Goal: Navigation & Orientation: Find specific page/section

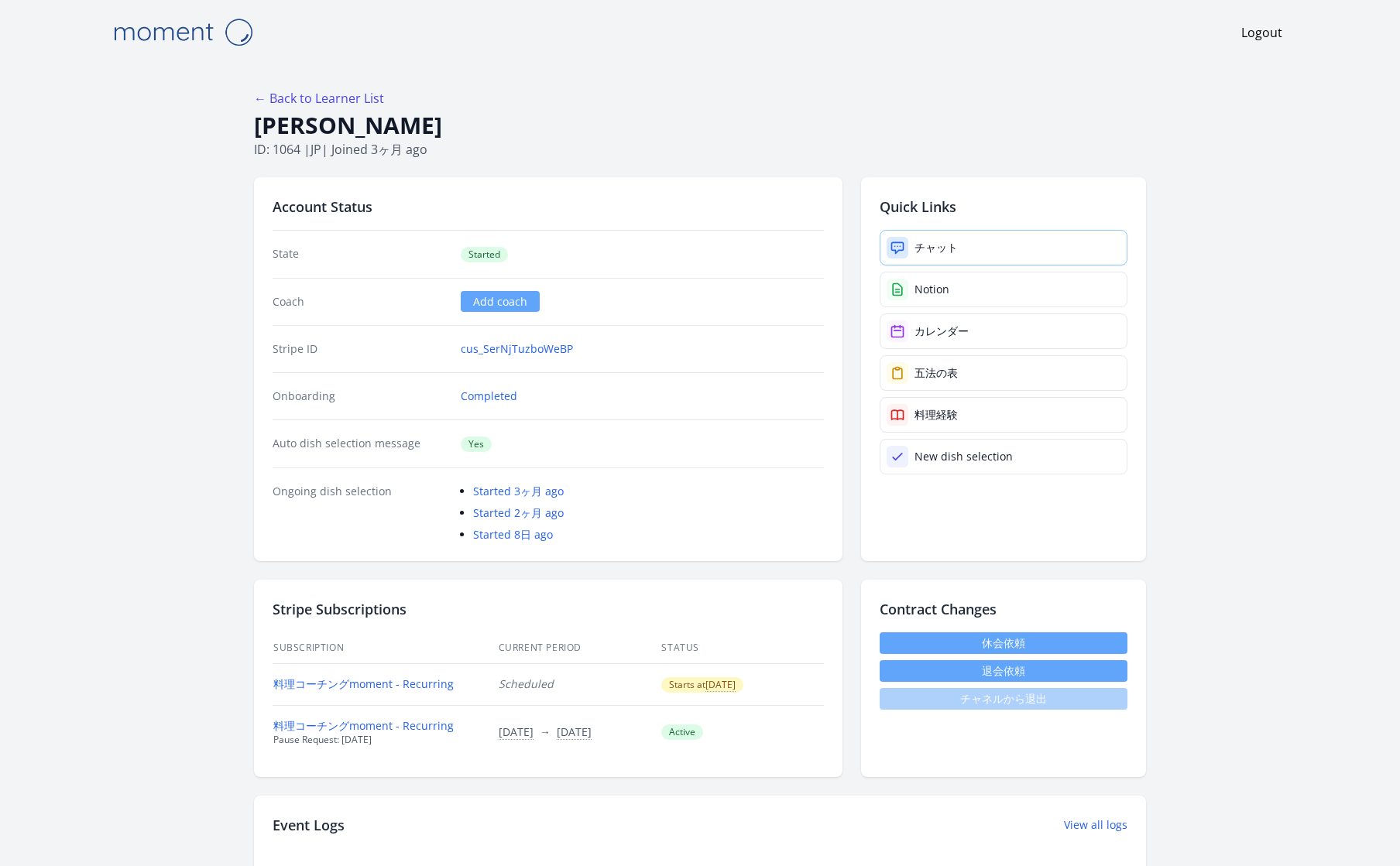
click at [966, 250] on link "チャット" at bounding box center [1003, 248] width 248 height 36
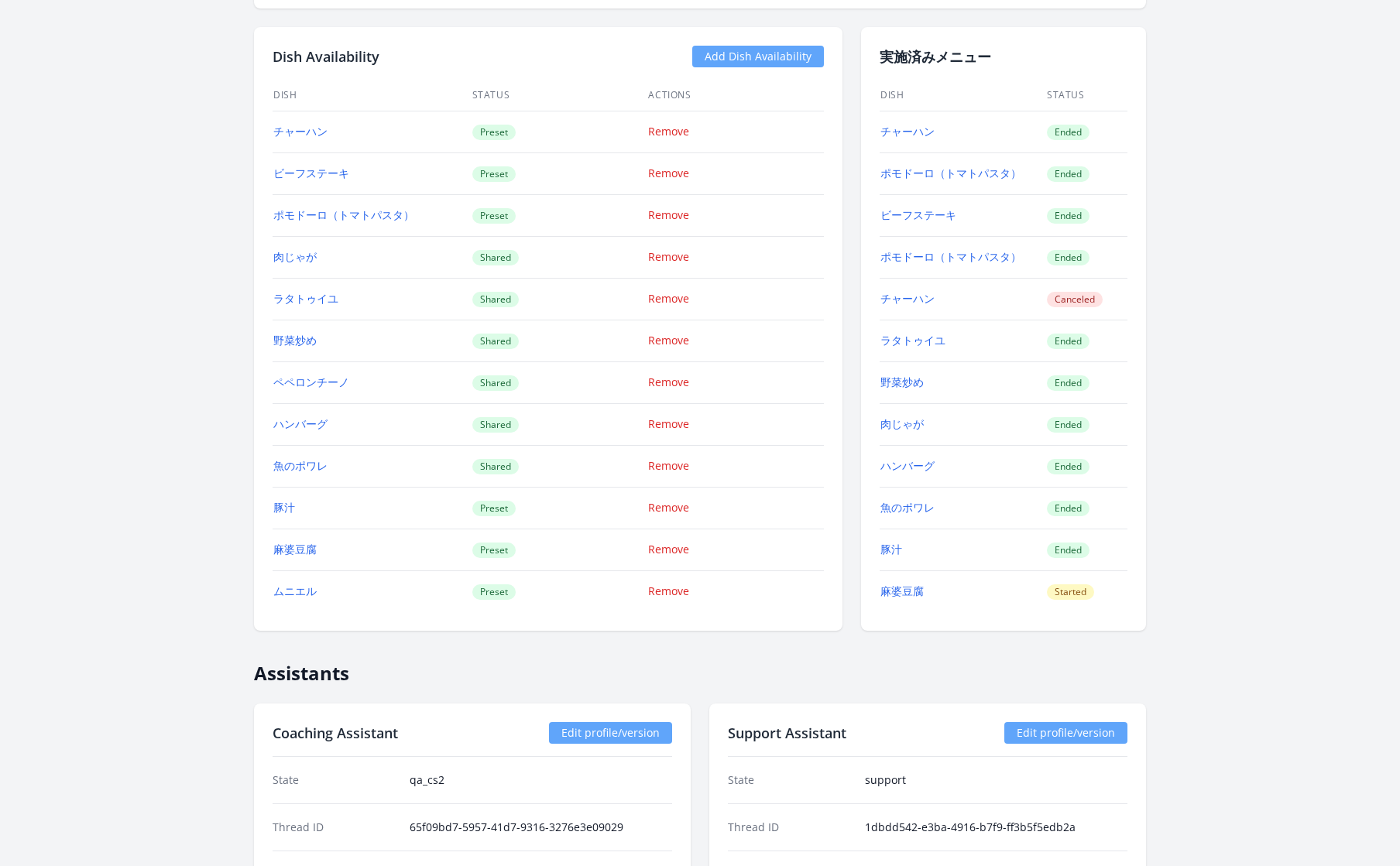
scroll to position [1586, 0]
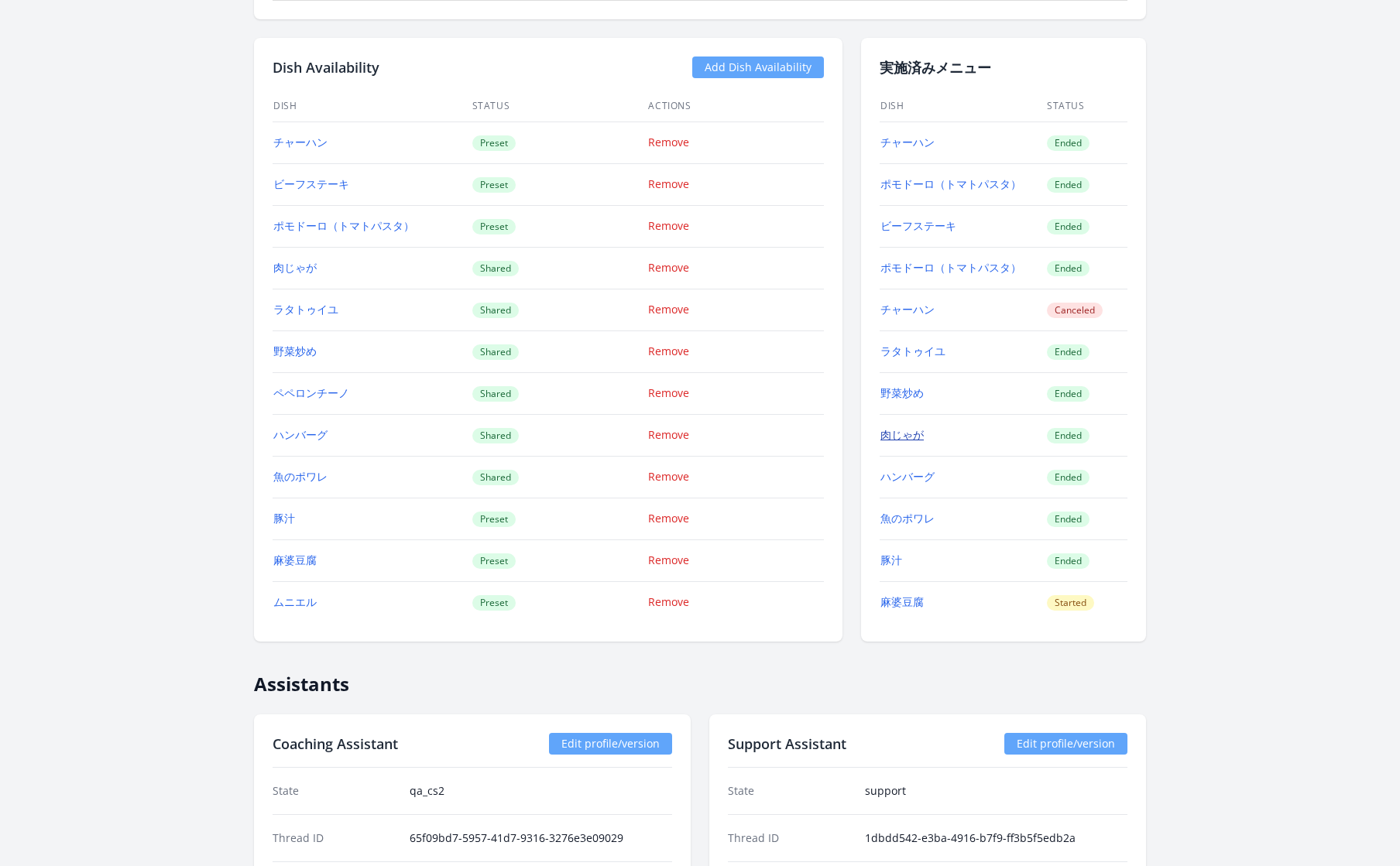
click at [906, 428] on link "肉じゃが" at bounding box center [902, 434] width 44 height 15
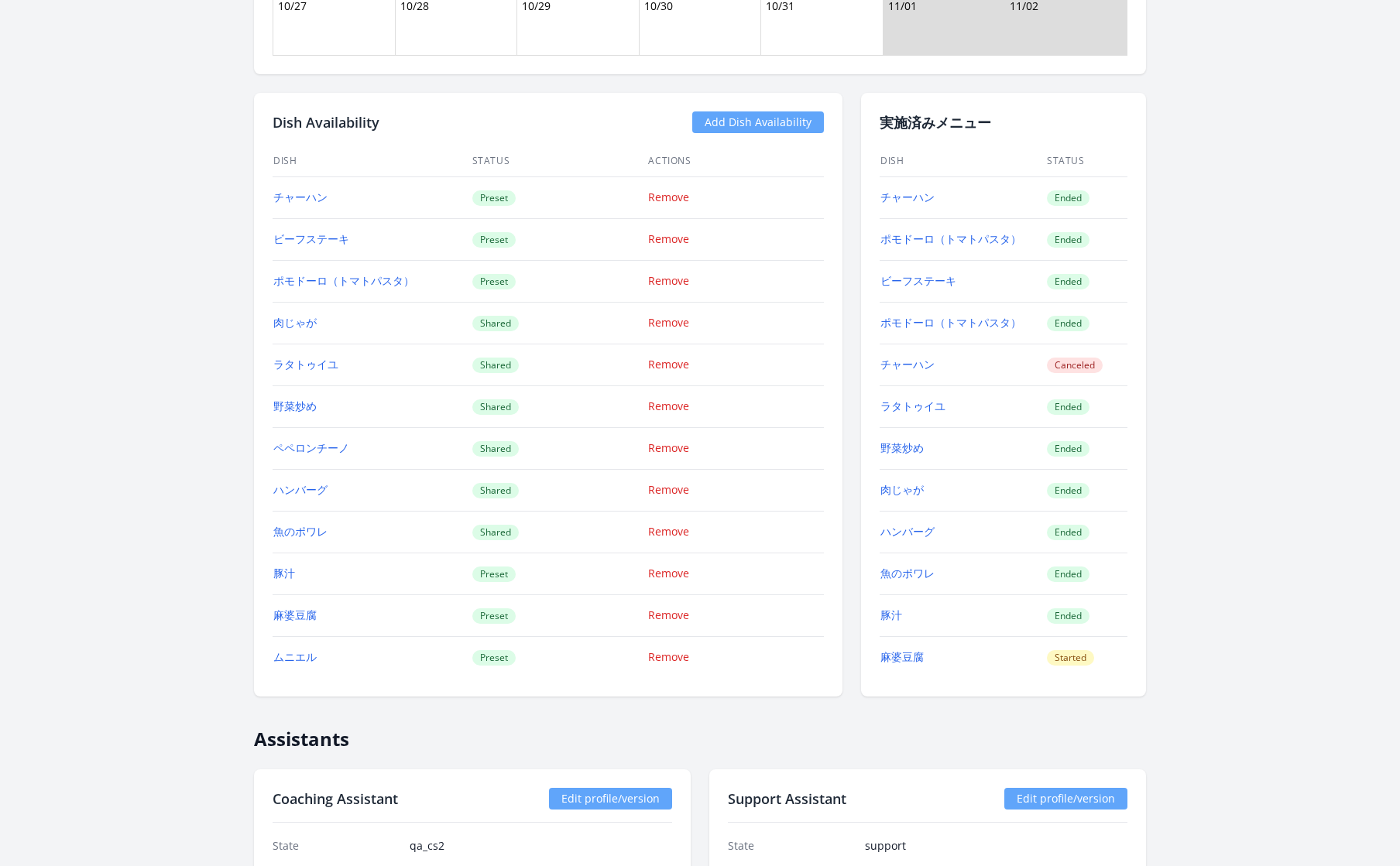
scroll to position [1525, 0]
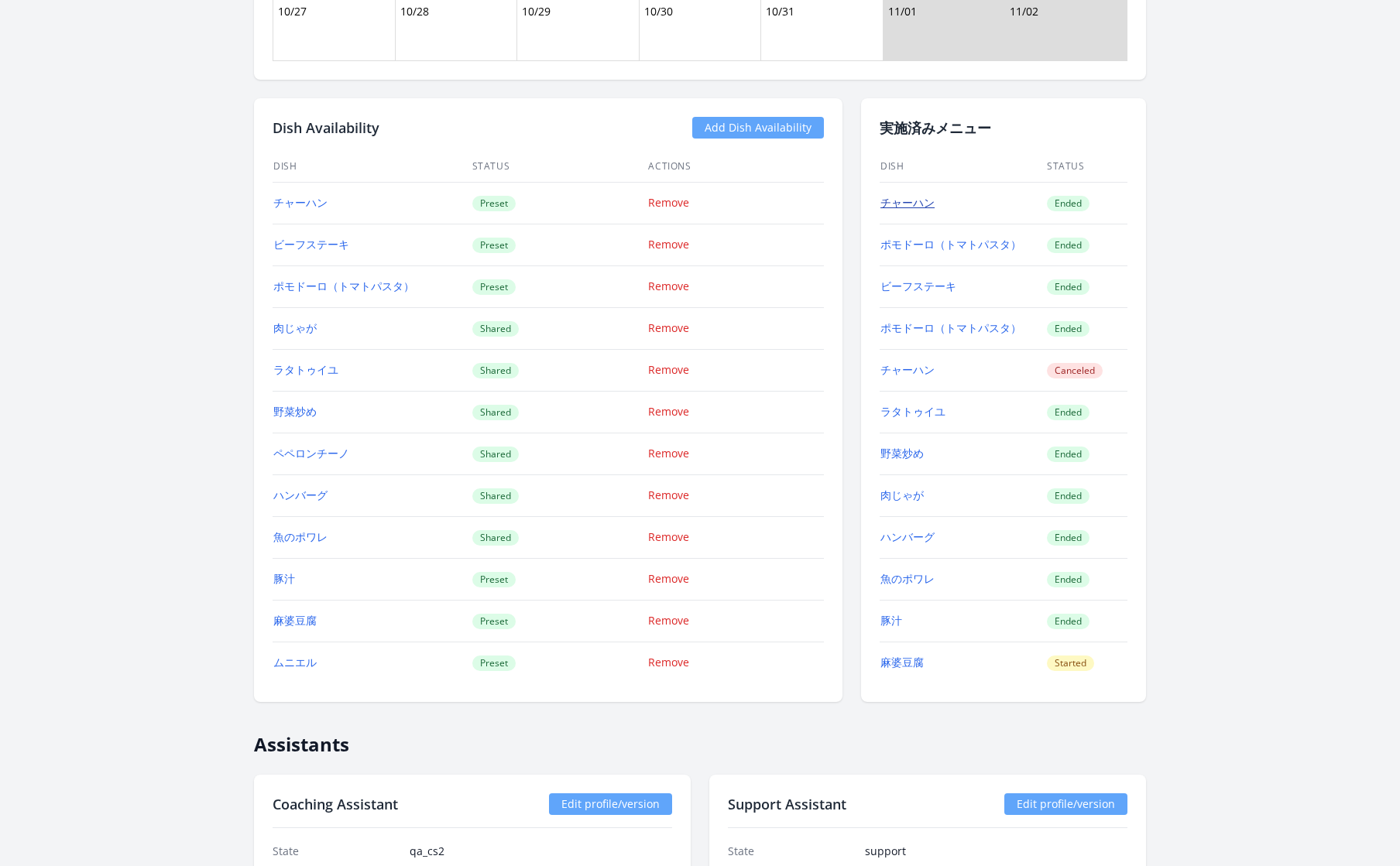
click at [922, 195] on link "チャーハン" at bounding box center [907, 202] width 54 height 15
click at [919, 409] on link "ラタトゥイユ" at bounding box center [912, 412] width 65 height 15
click at [927, 321] on link "ポモドーロ（トマトパスタ）" at bounding box center [950, 328] width 140 height 15
click at [950, 241] on link "ポモドーロ（トマトパスタ）" at bounding box center [950, 244] width 140 height 15
click at [913, 448] on link "野菜炒め" at bounding box center [902, 452] width 44 height 15
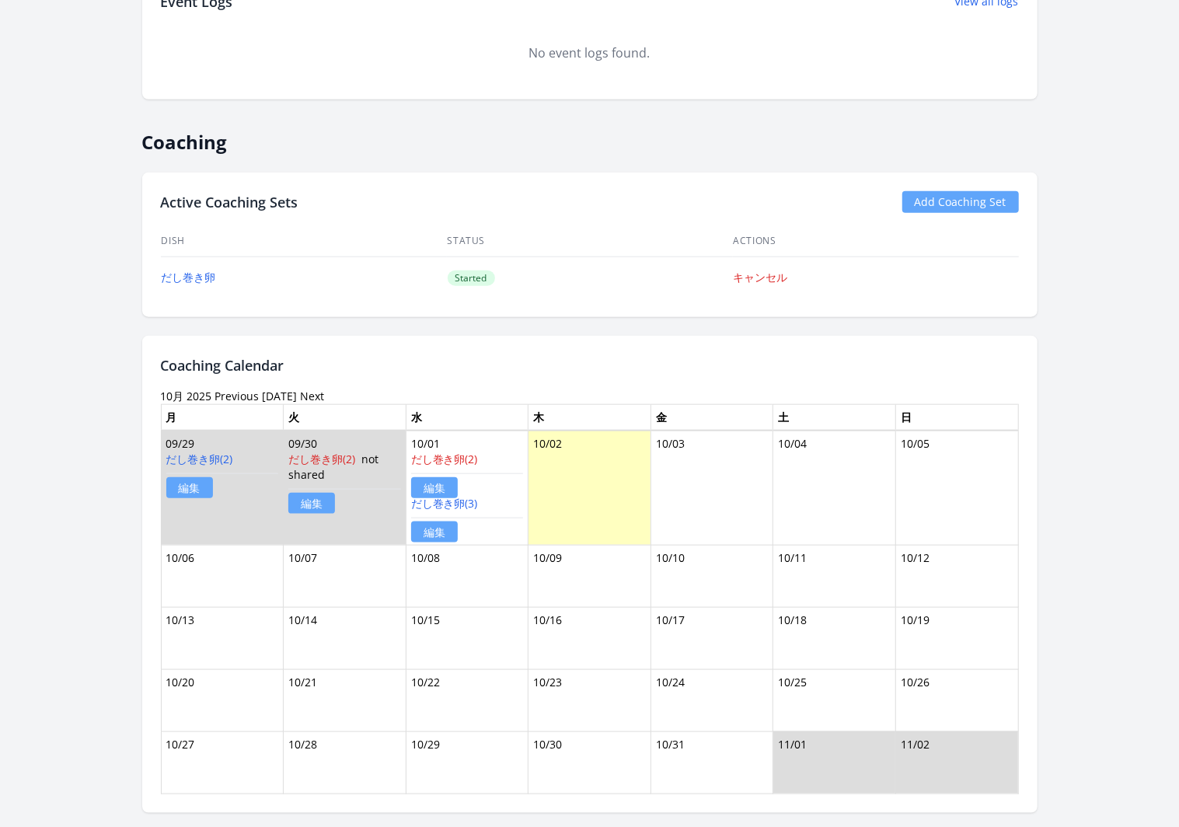
scroll to position [818, 0]
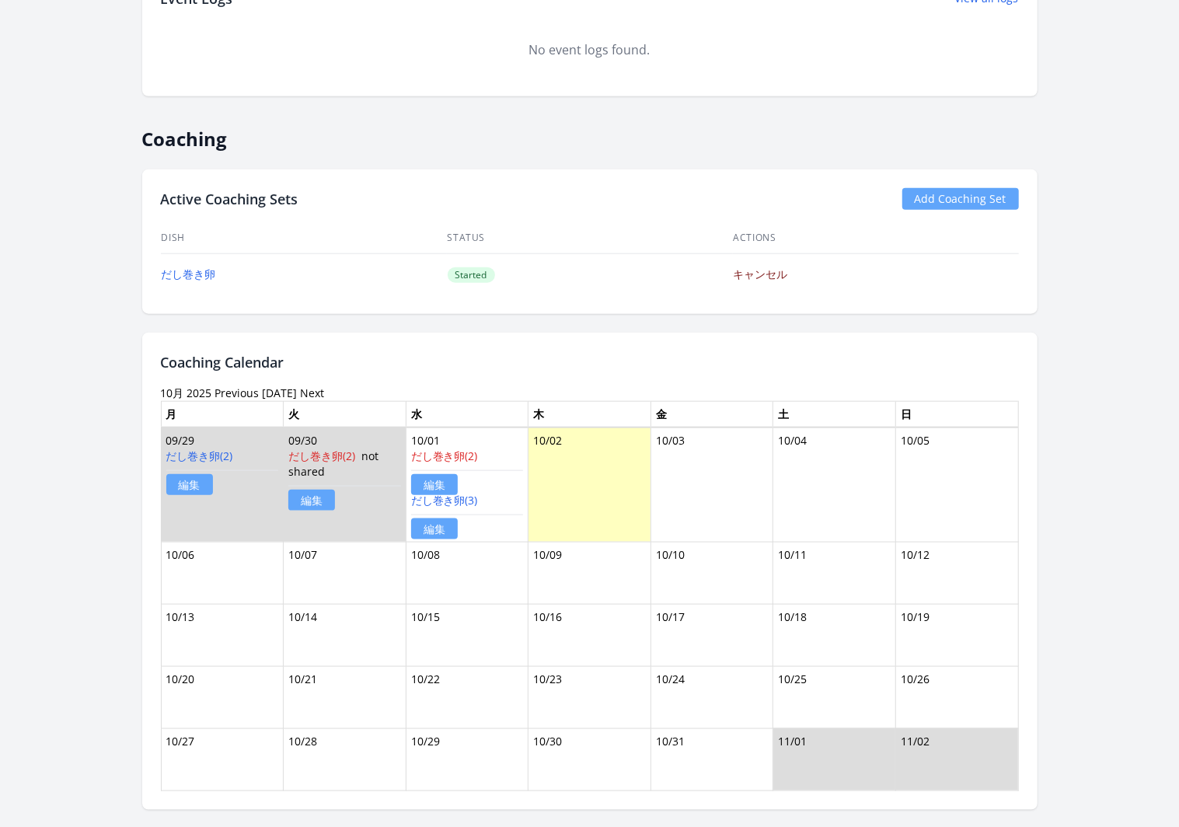
click at [767, 267] on link "キャンセル" at bounding box center [760, 273] width 54 height 15
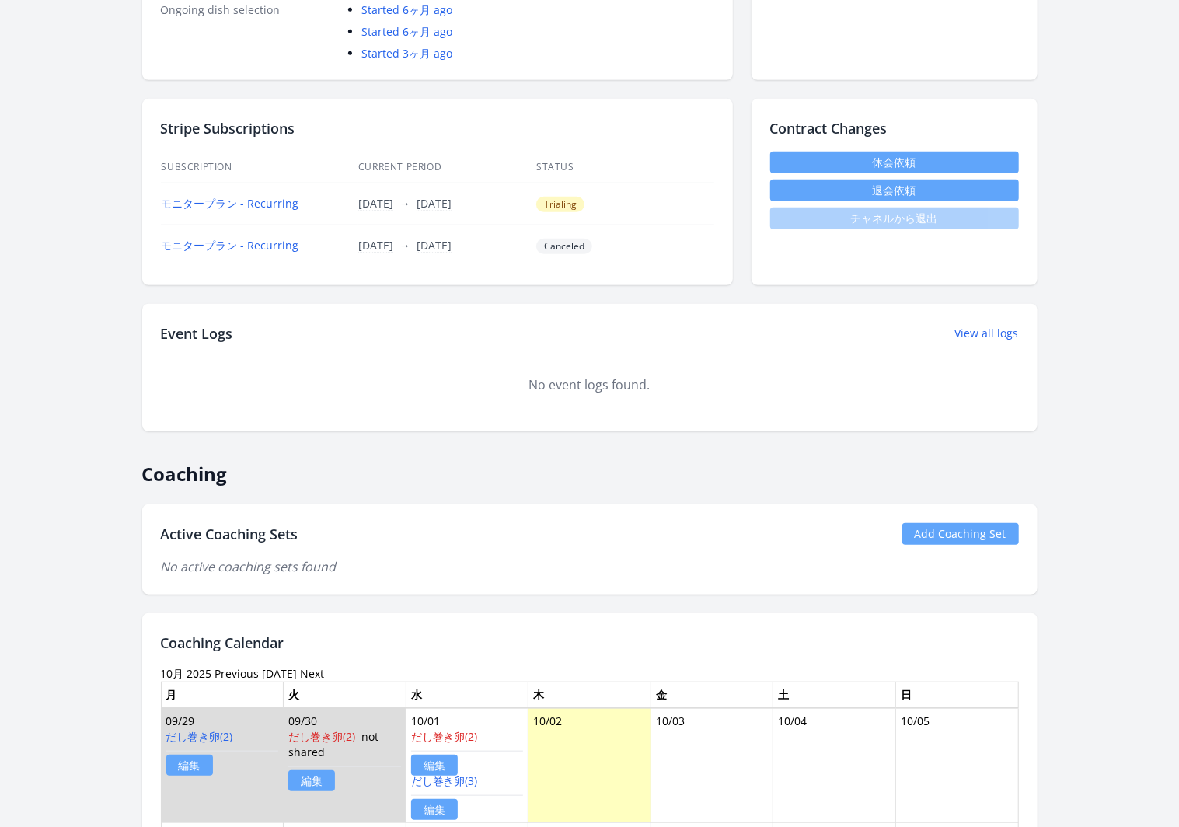
scroll to position [507, 0]
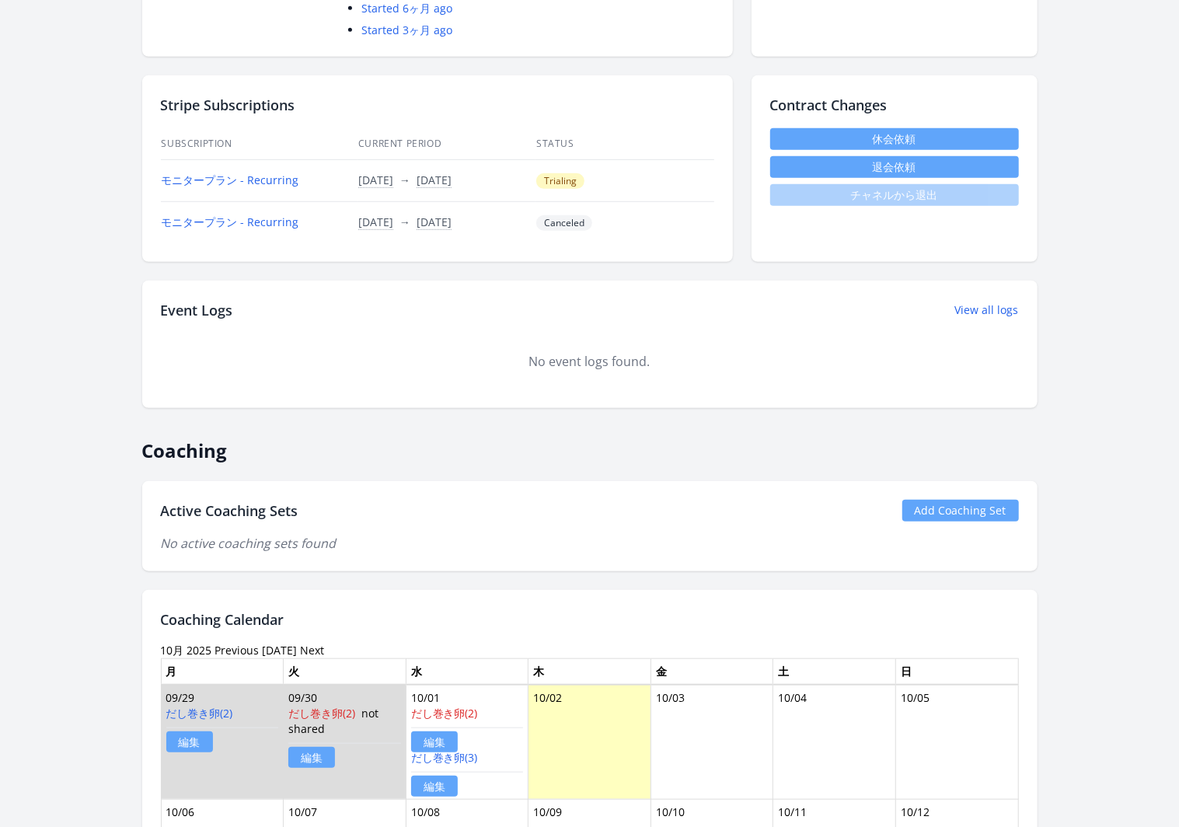
click at [929, 510] on link "Add Coaching Set" at bounding box center [960, 511] width 117 height 22
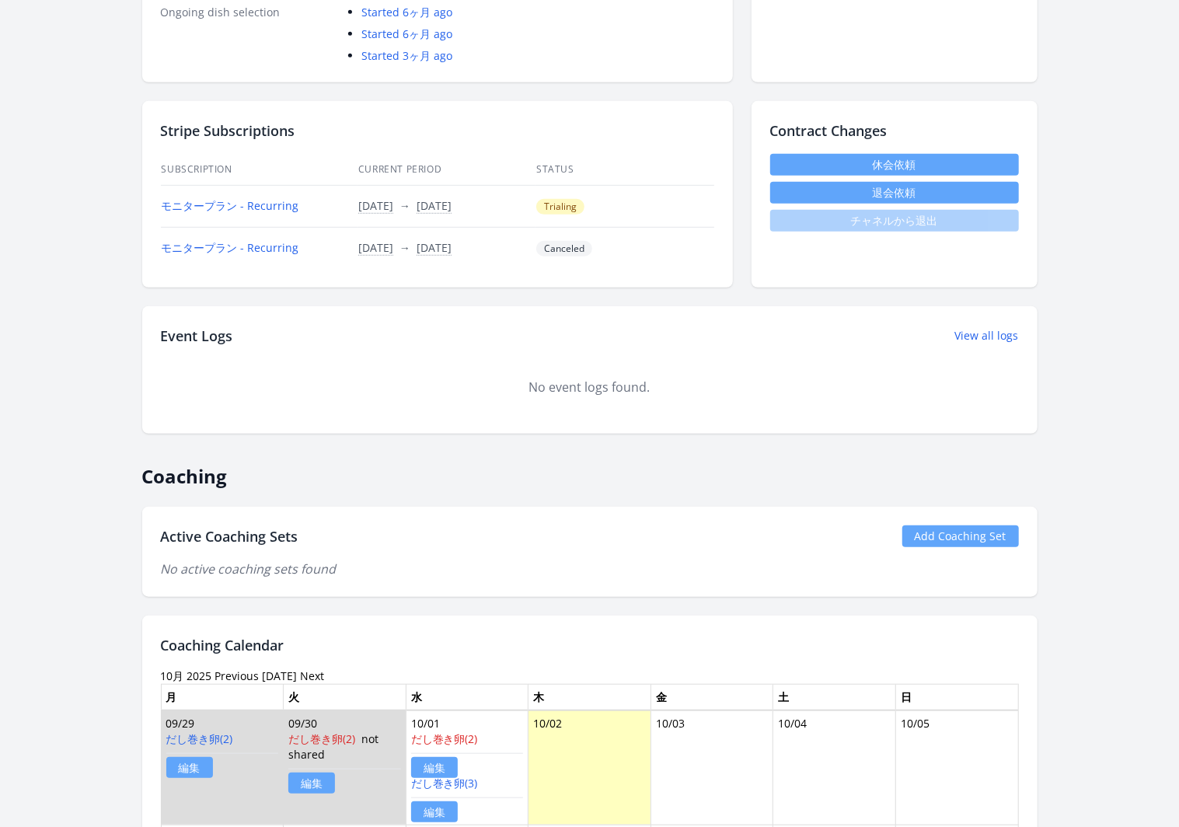
scroll to position [496, 0]
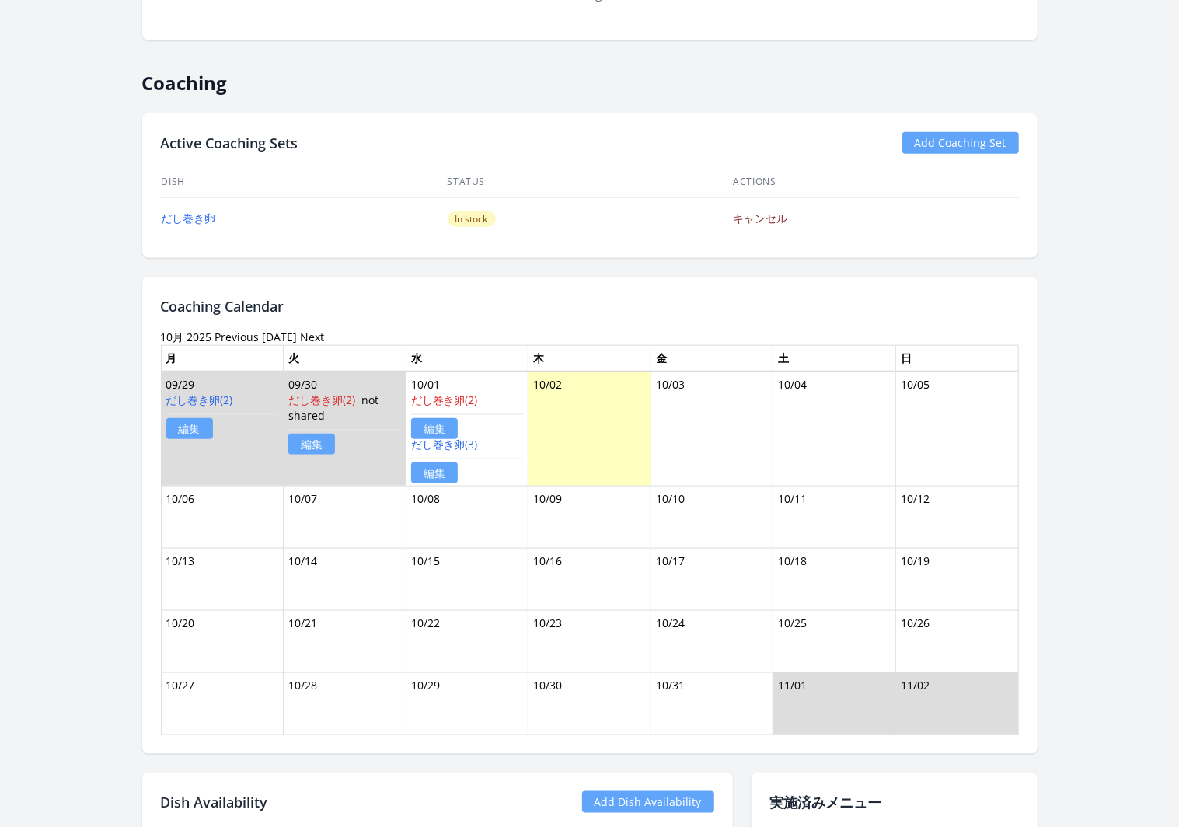
scroll to position [843, 0]
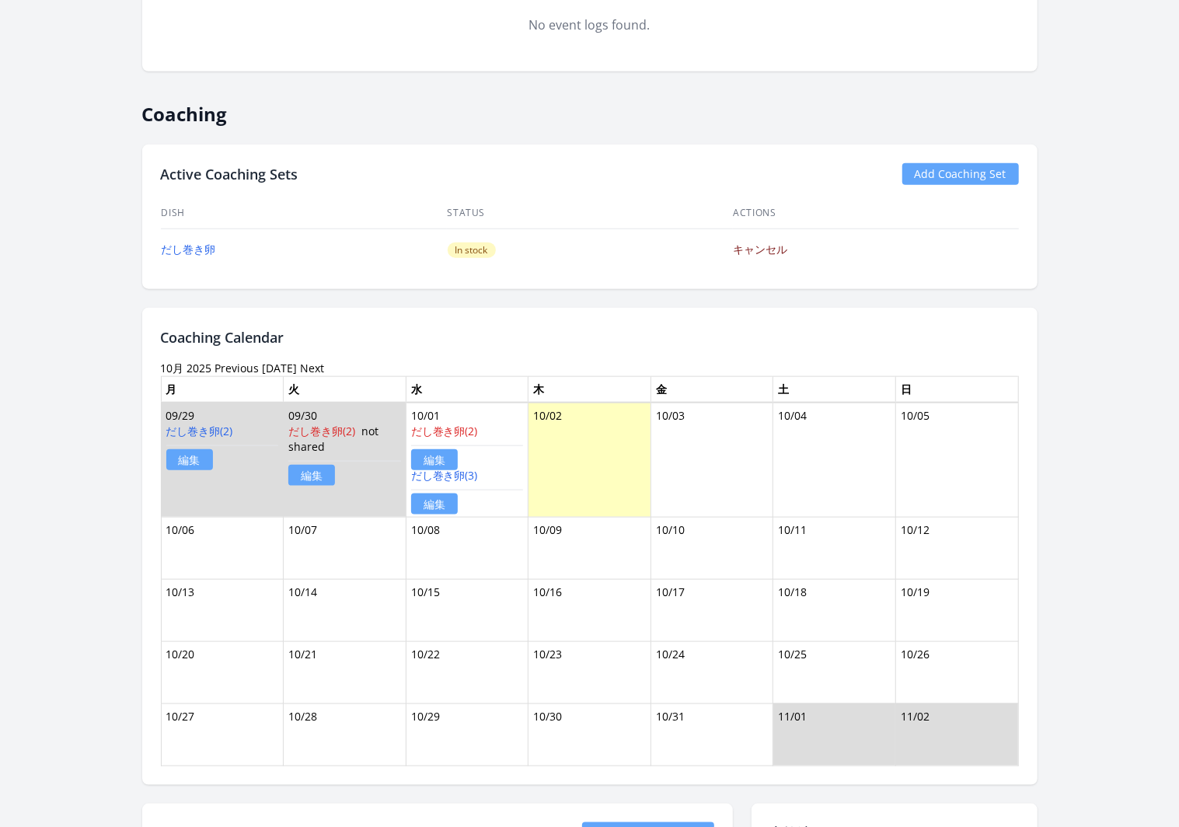
click at [761, 247] on link "キャンセル" at bounding box center [760, 249] width 54 height 15
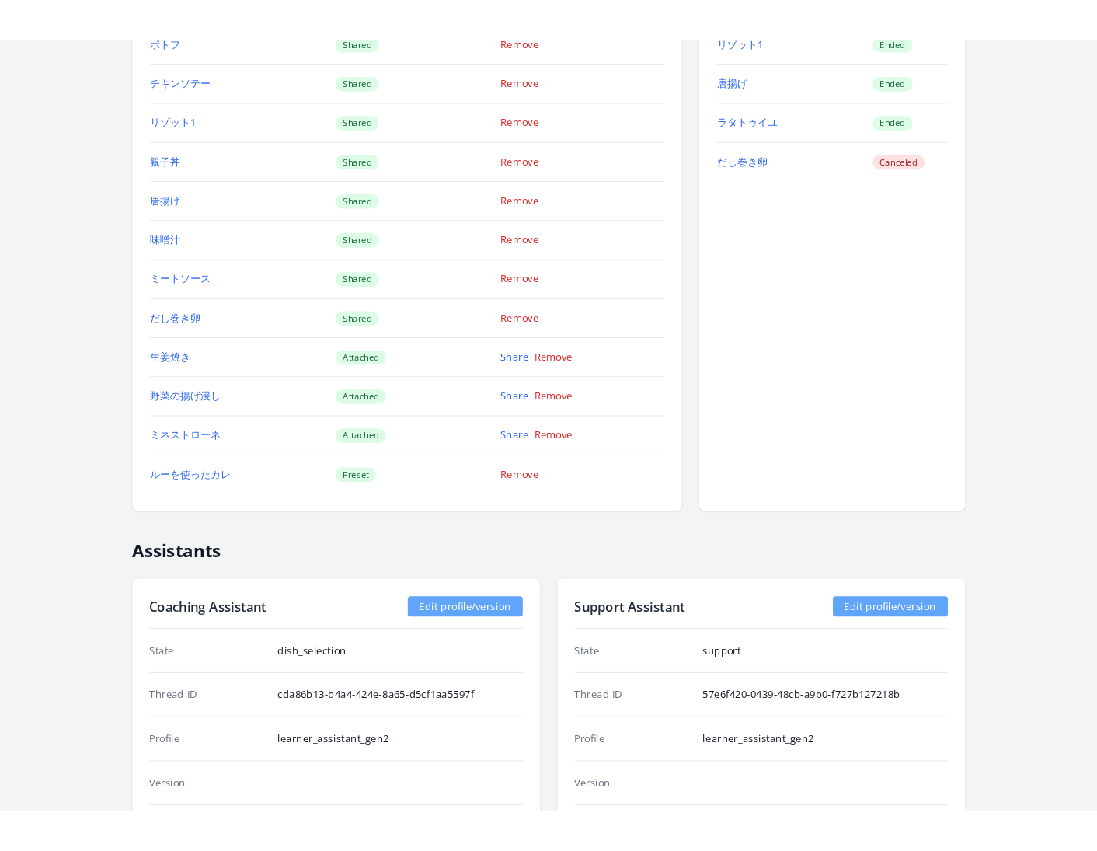
scroll to position [2315, 0]
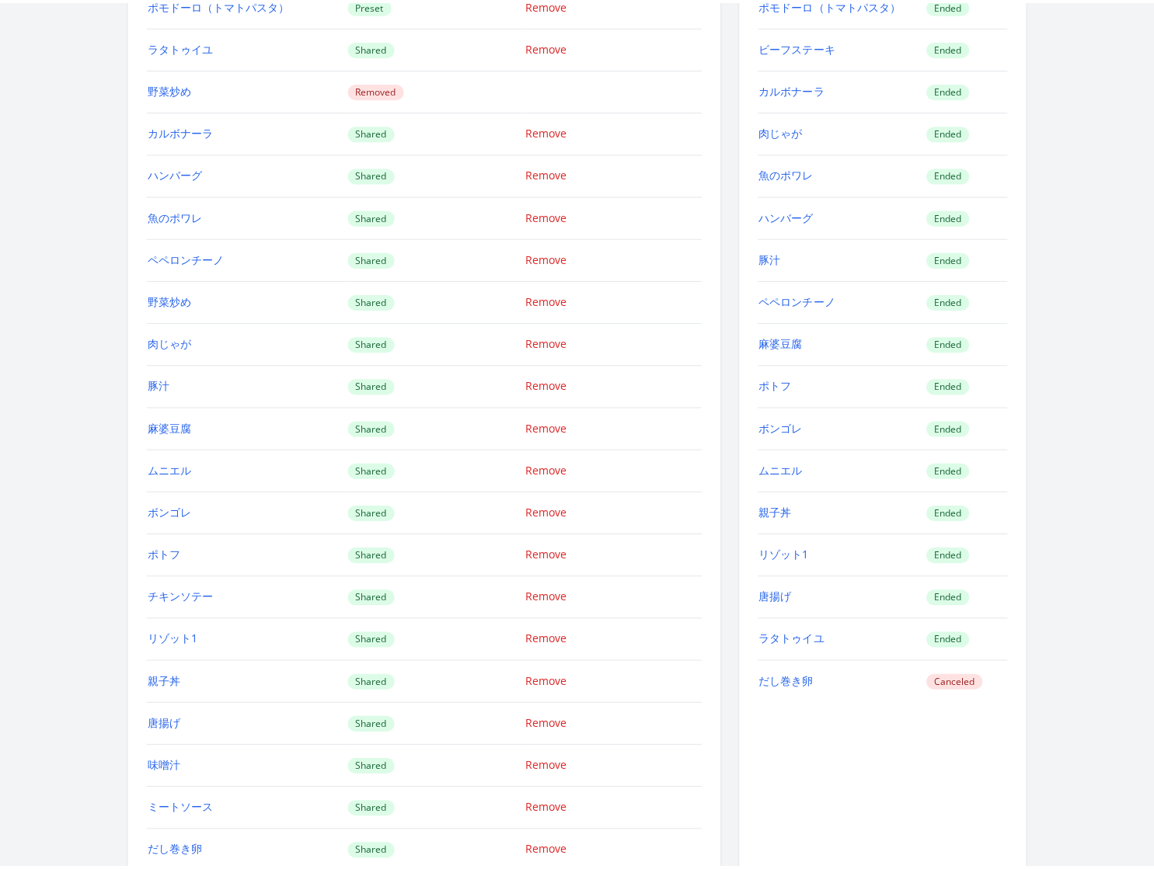
scroll to position [1782, 0]
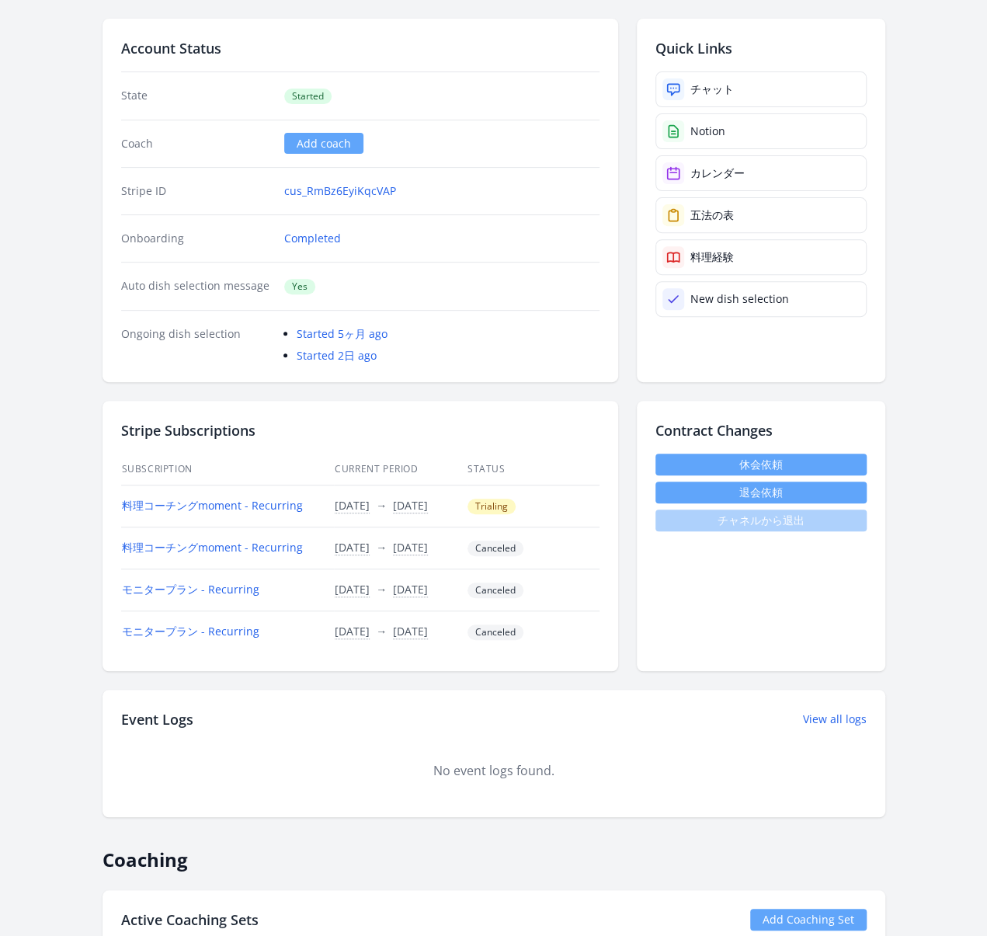
scroll to position [157, 0]
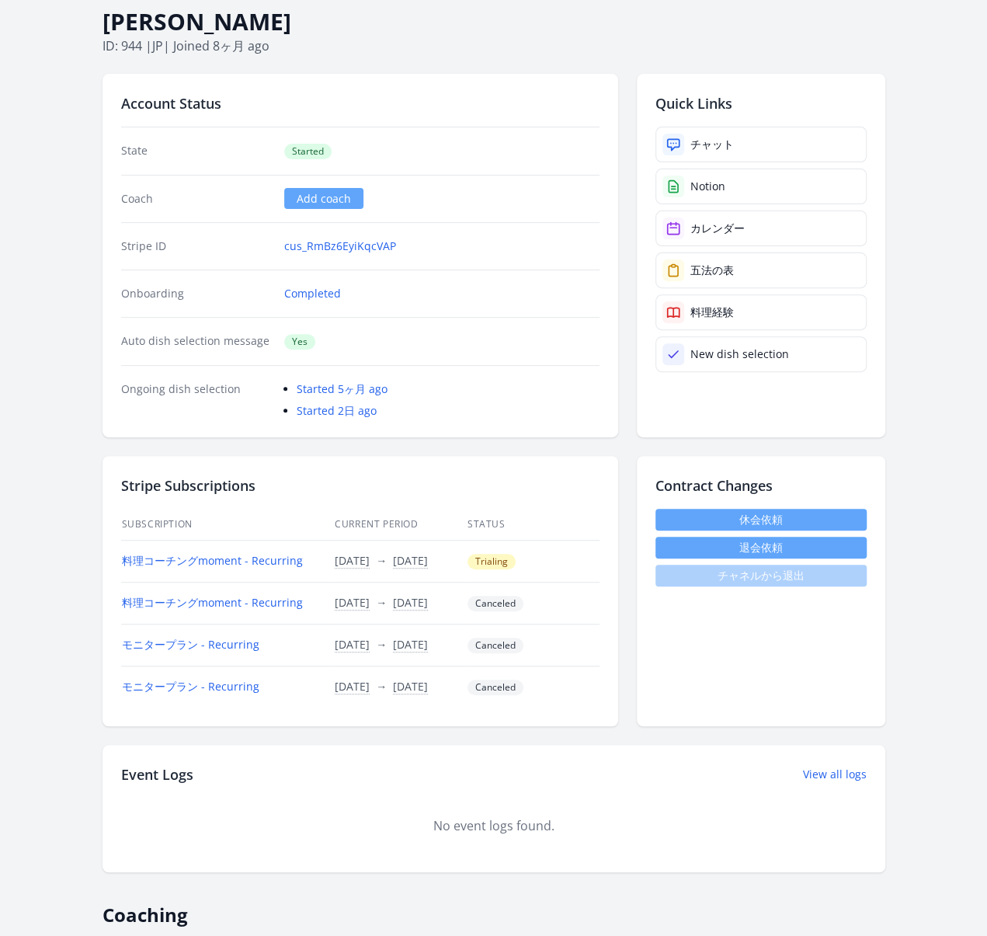
scroll to position [95, 0]
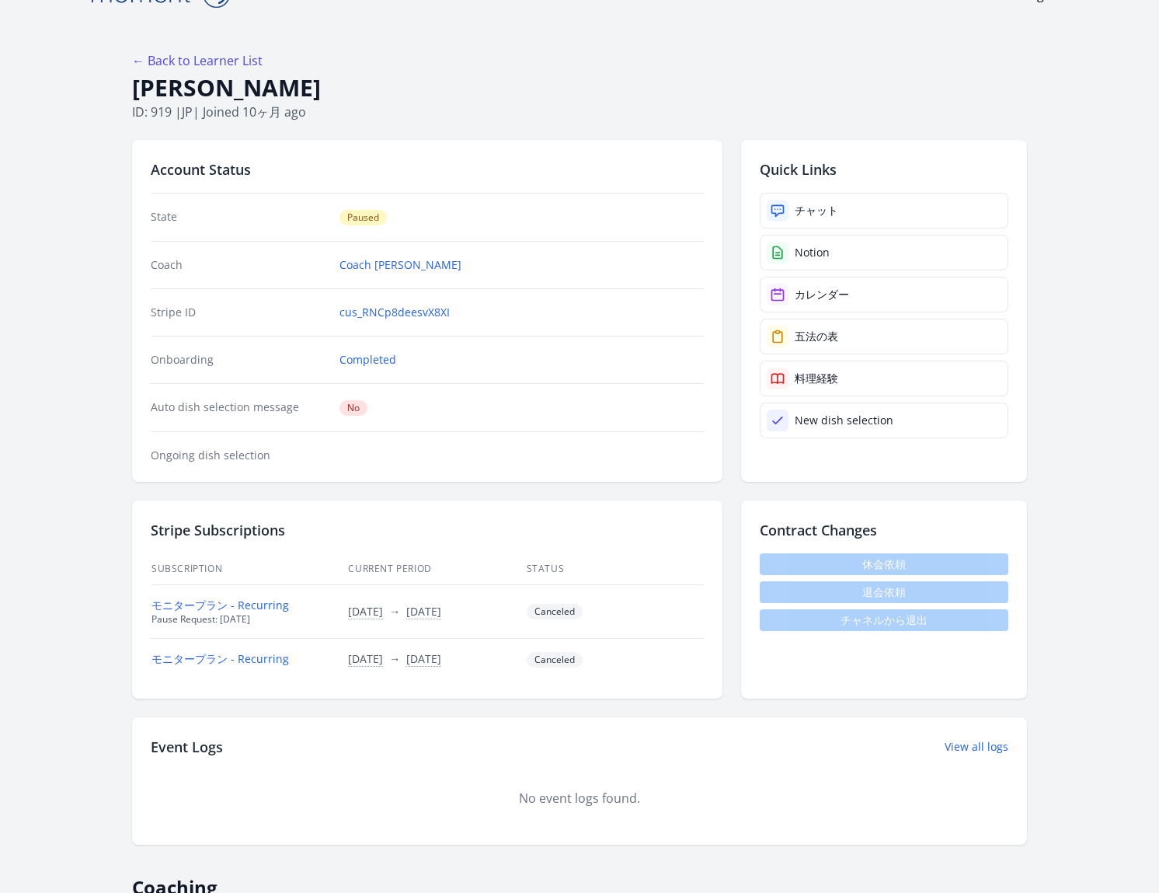
scroll to position [39, 0]
click at [834, 207] on div "チャット" at bounding box center [817, 210] width 44 height 16
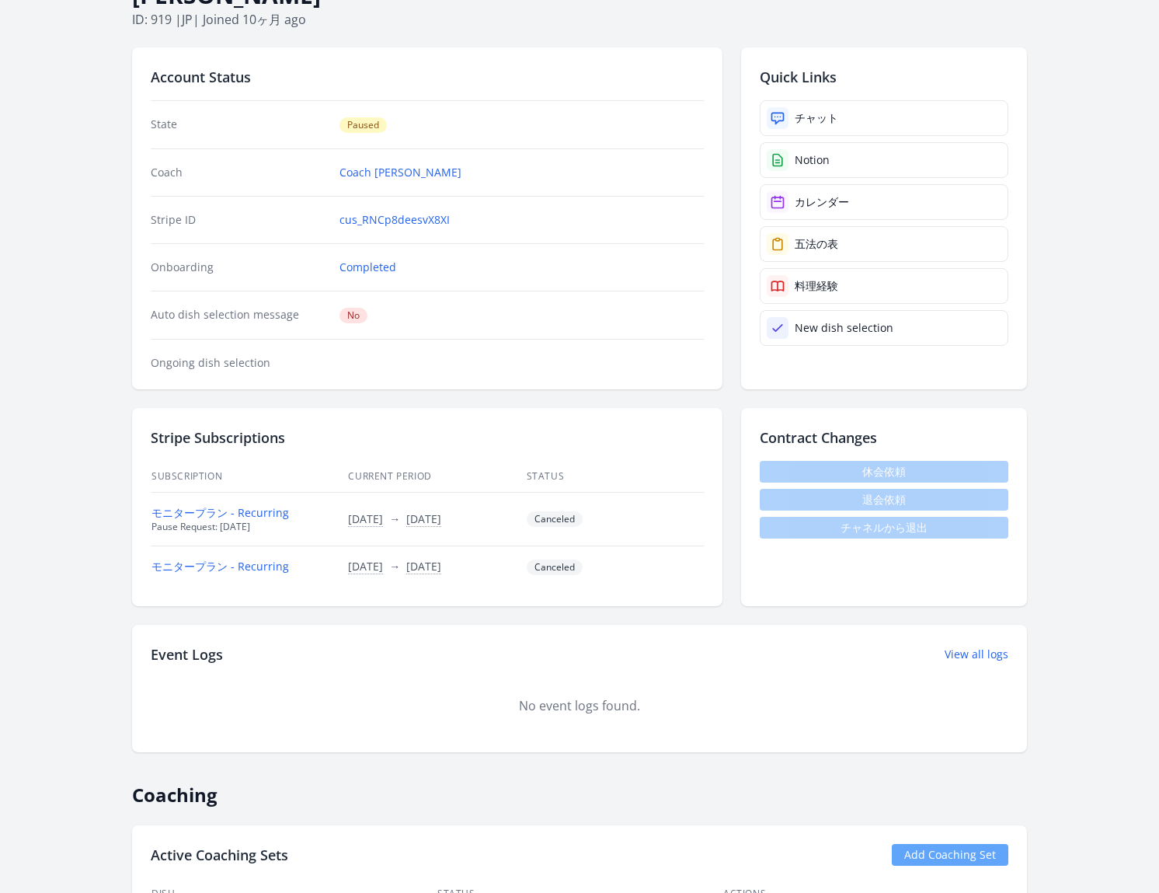
scroll to position [129, 0]
click at [761, 674] on div "Event Logs View all logs No event logs found." at bounding box center [579, 689] width 895 height 127
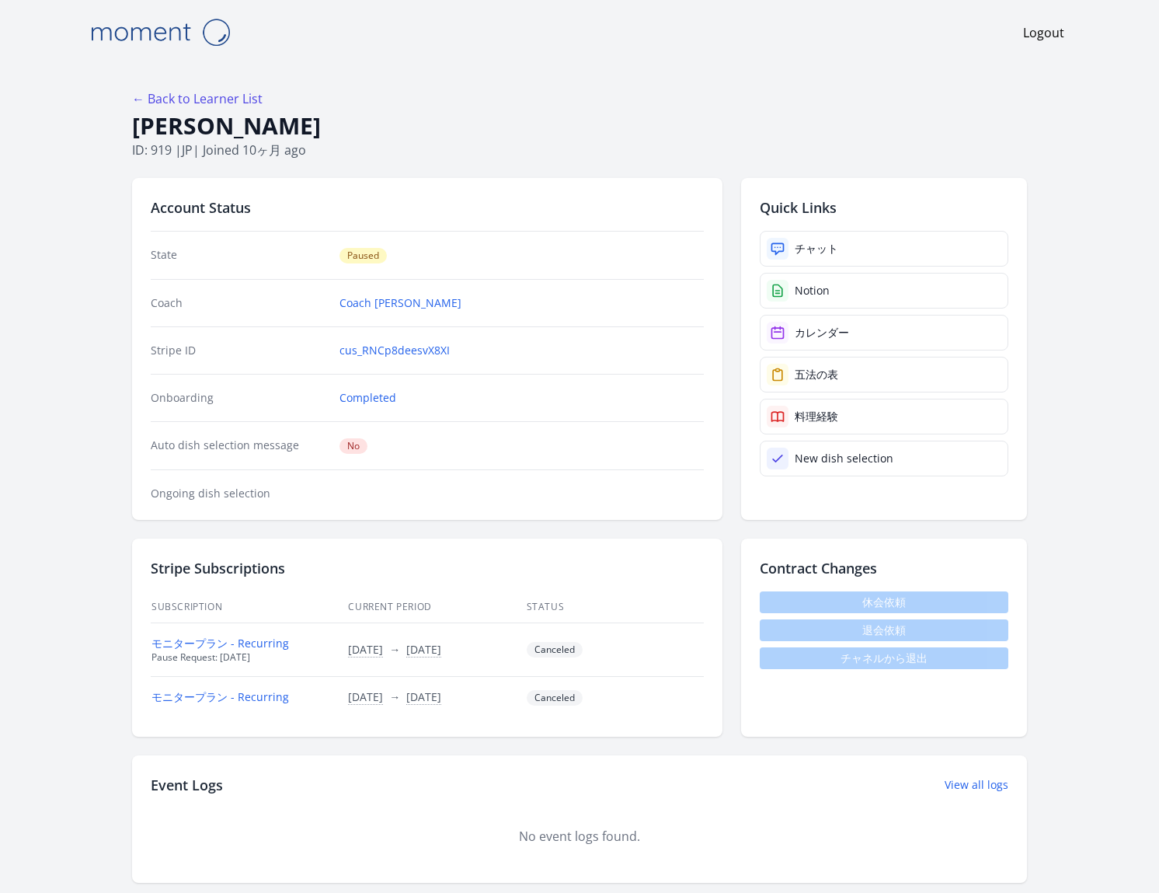
click at [514, 295] on dd "Coach Ai" at bounding box center [522, 303] width 364 height 16
click at [783, 694] on div "Contract Changes 休会依頼 退会依頼 チャネルから退出" at bounding box center [884, 637] width 286 height 198
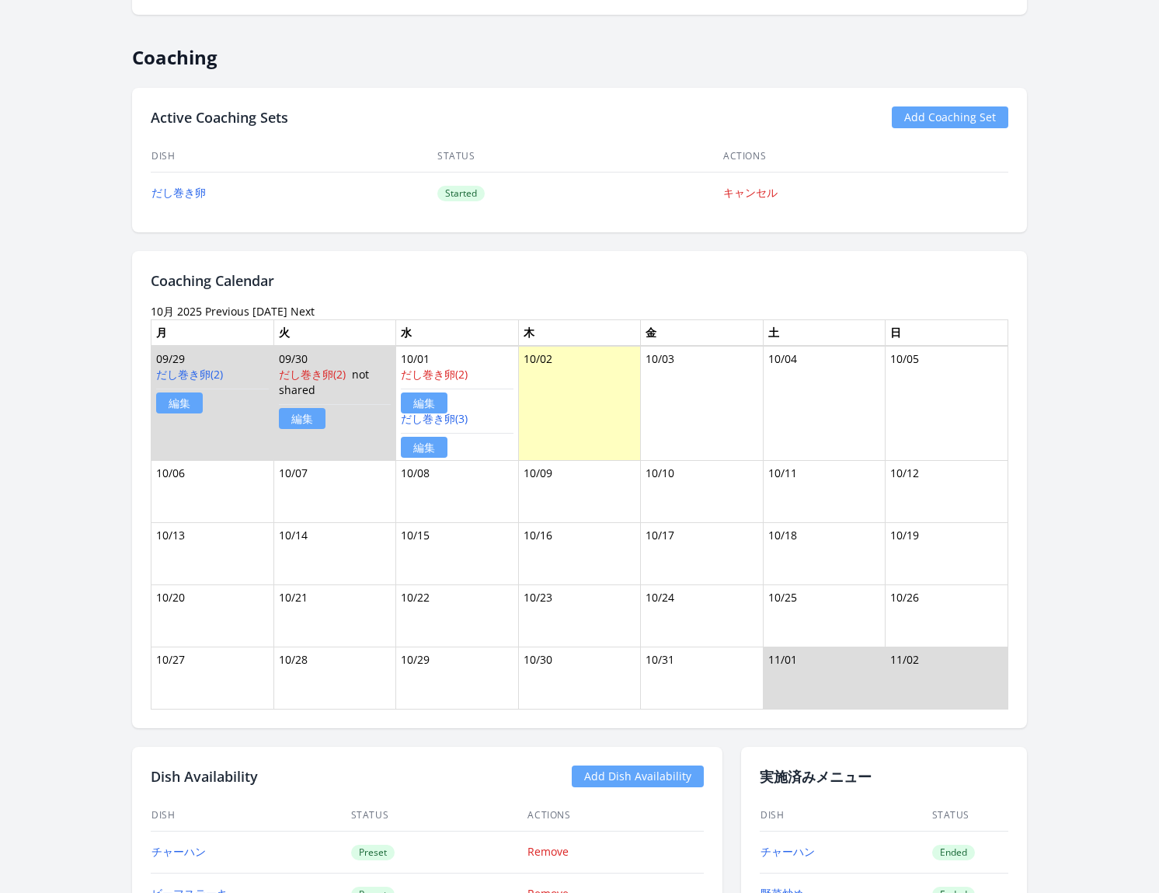
scroll to position [887, 0]
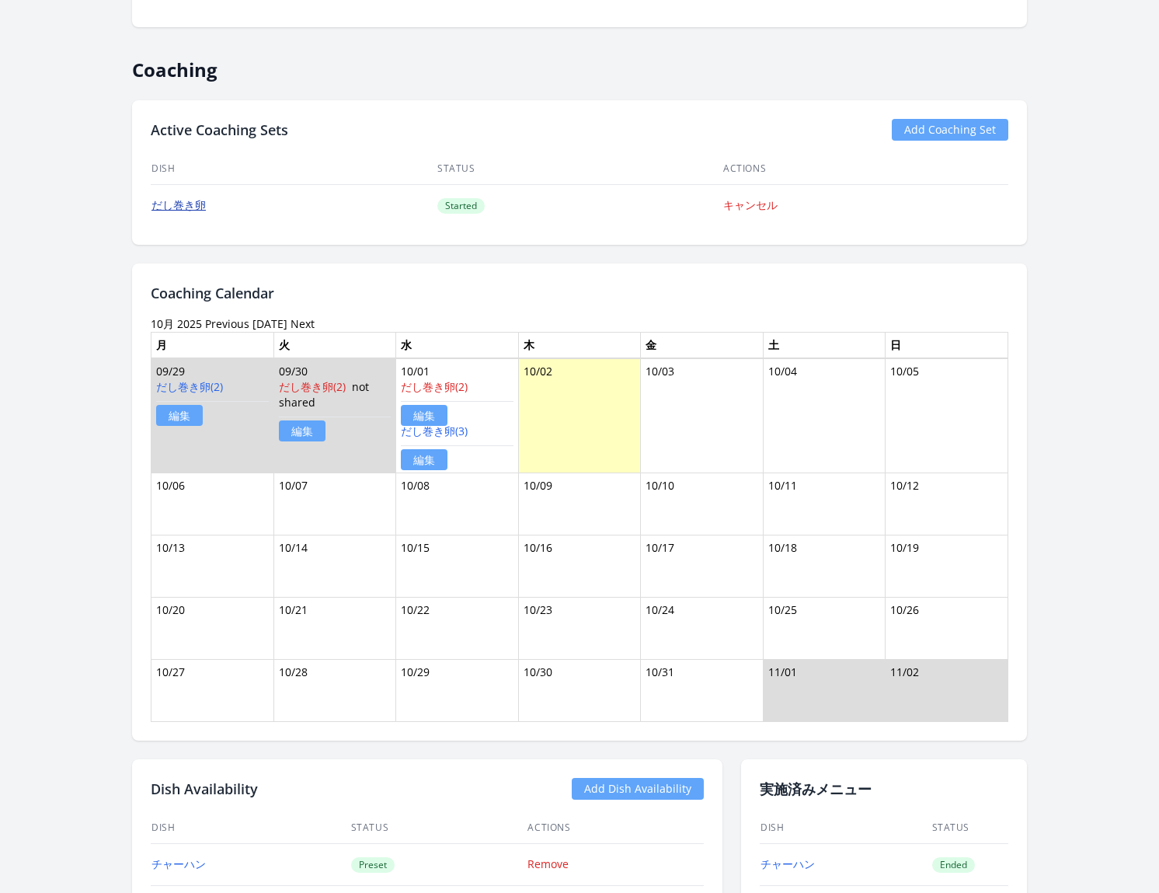
click at [183, 197] on link "だし巻き卵" at bounding box center [178, 204] width 54 height 15
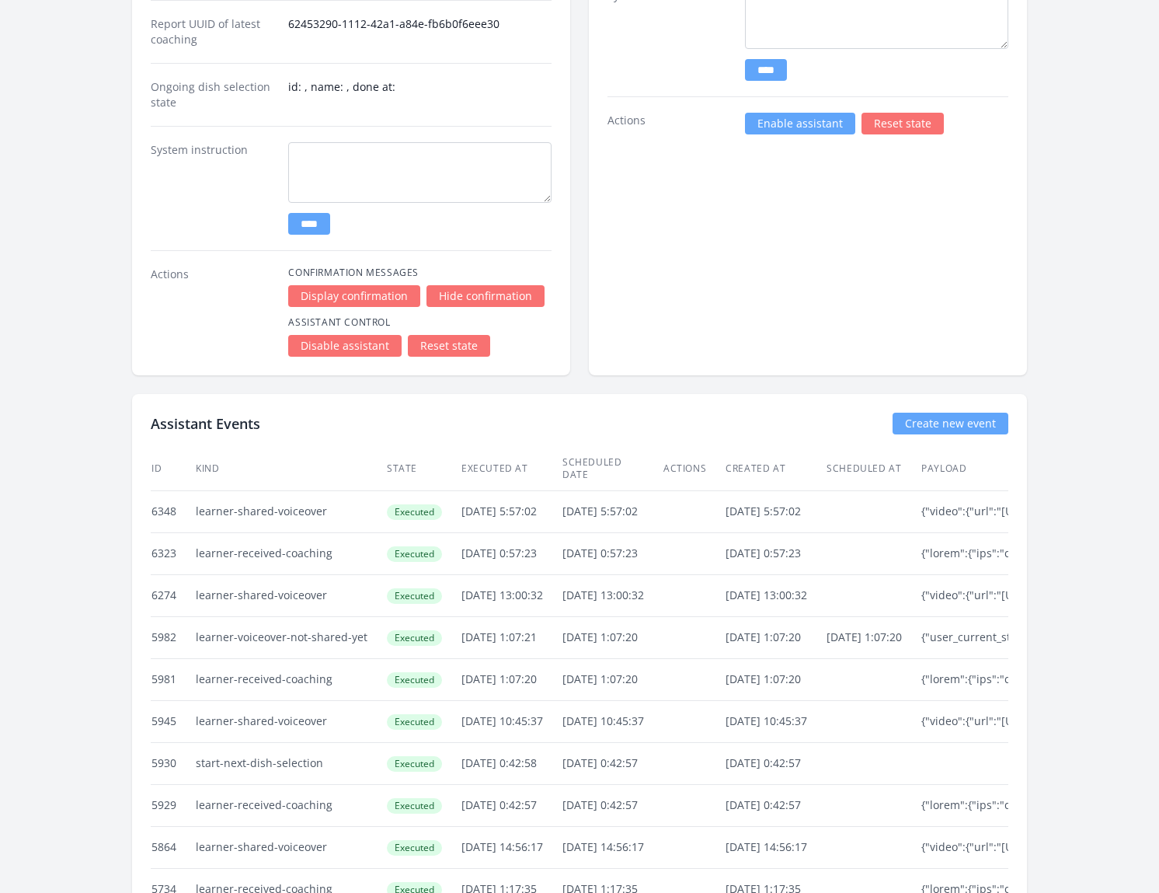
scroll to position [3384, 0]
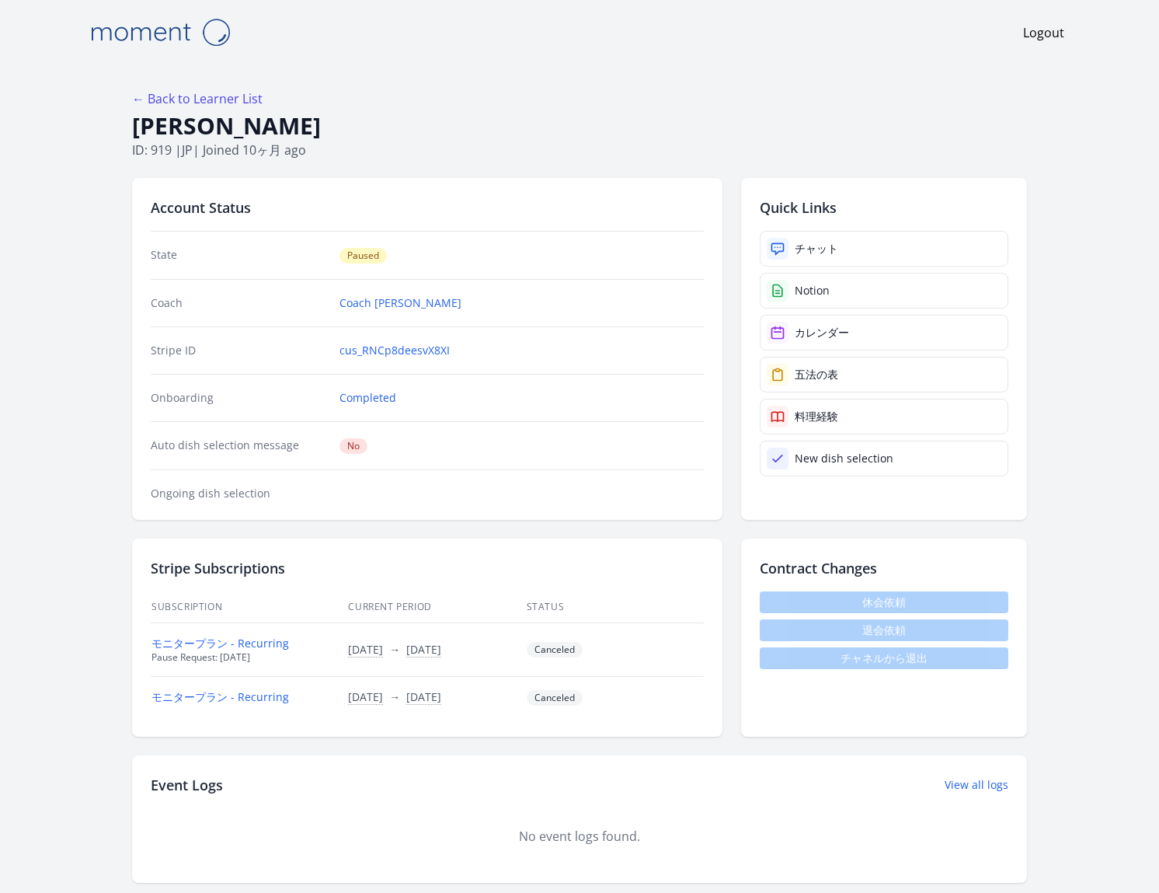
click at [172, 33] on img at bounding box center [159, 32] width 155 height 40
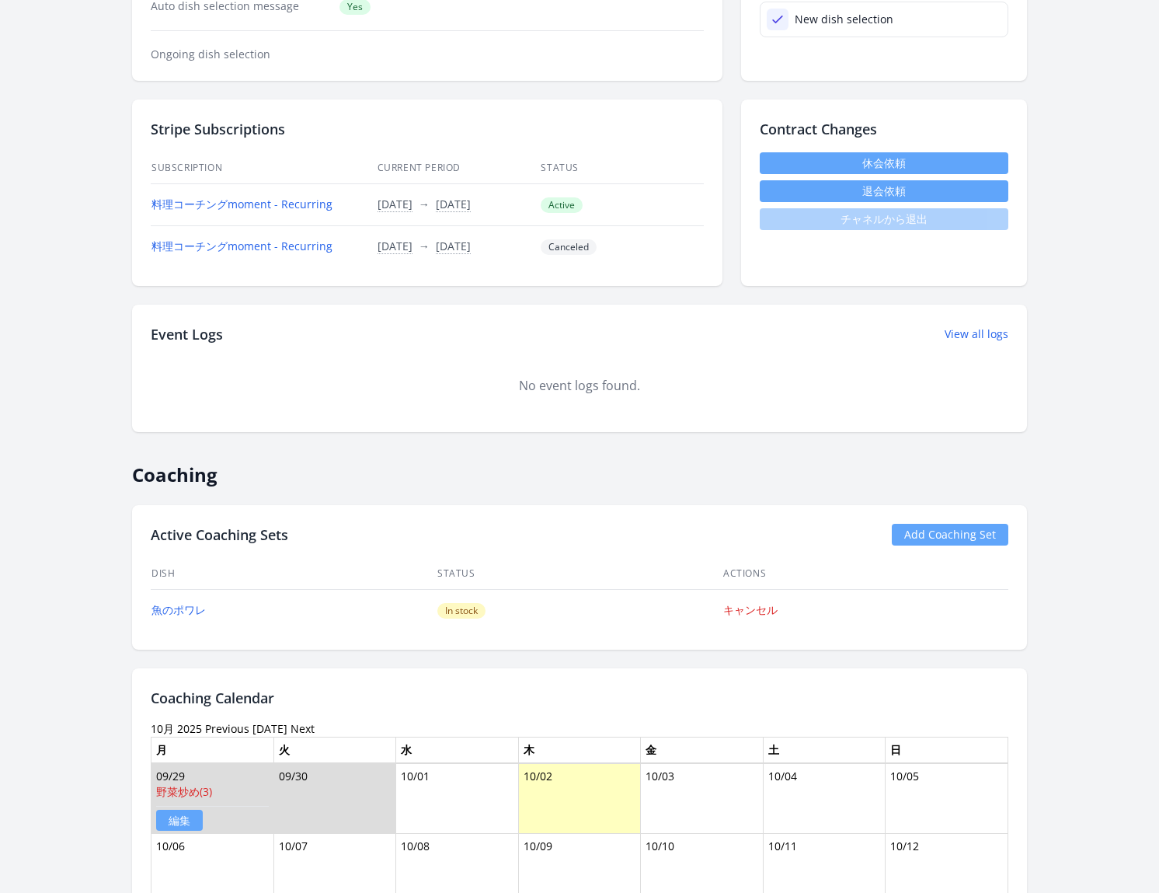
scroll to position [451, 0]
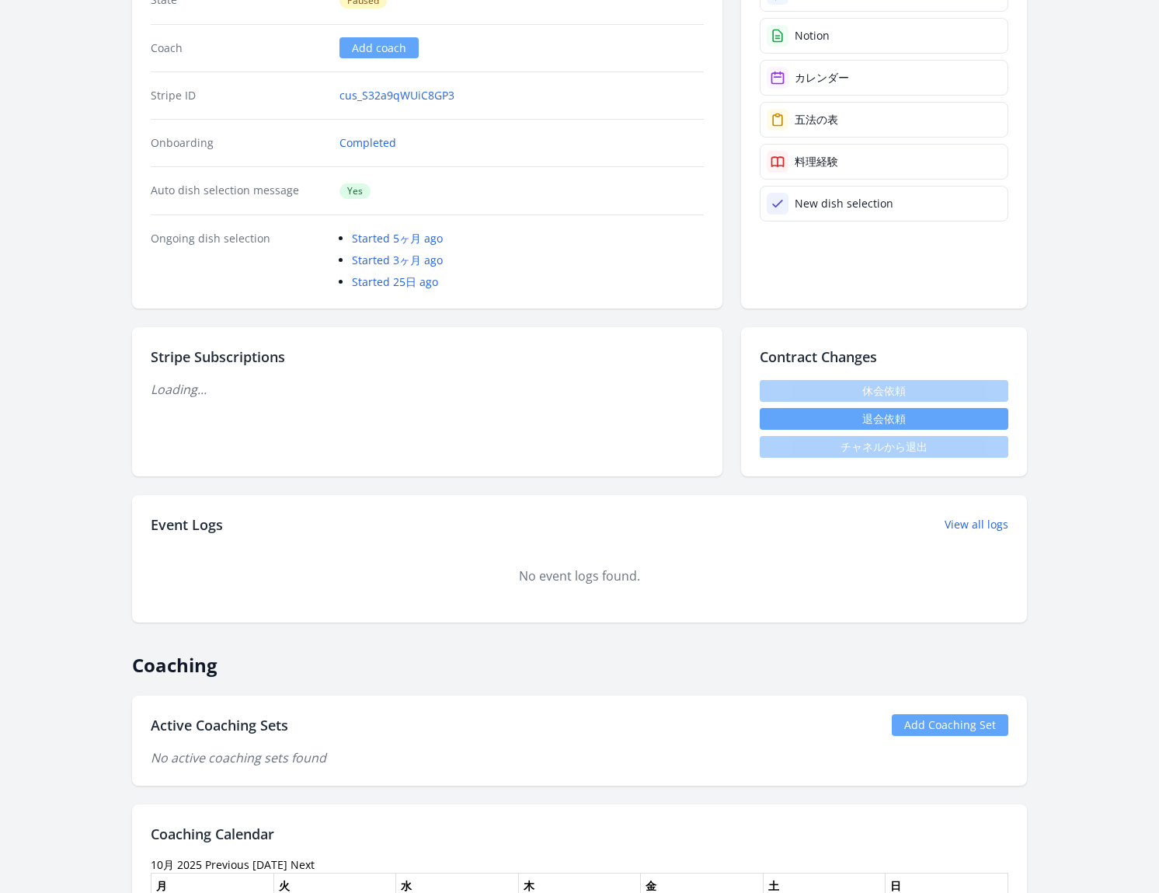
scroll to position [256, 0]
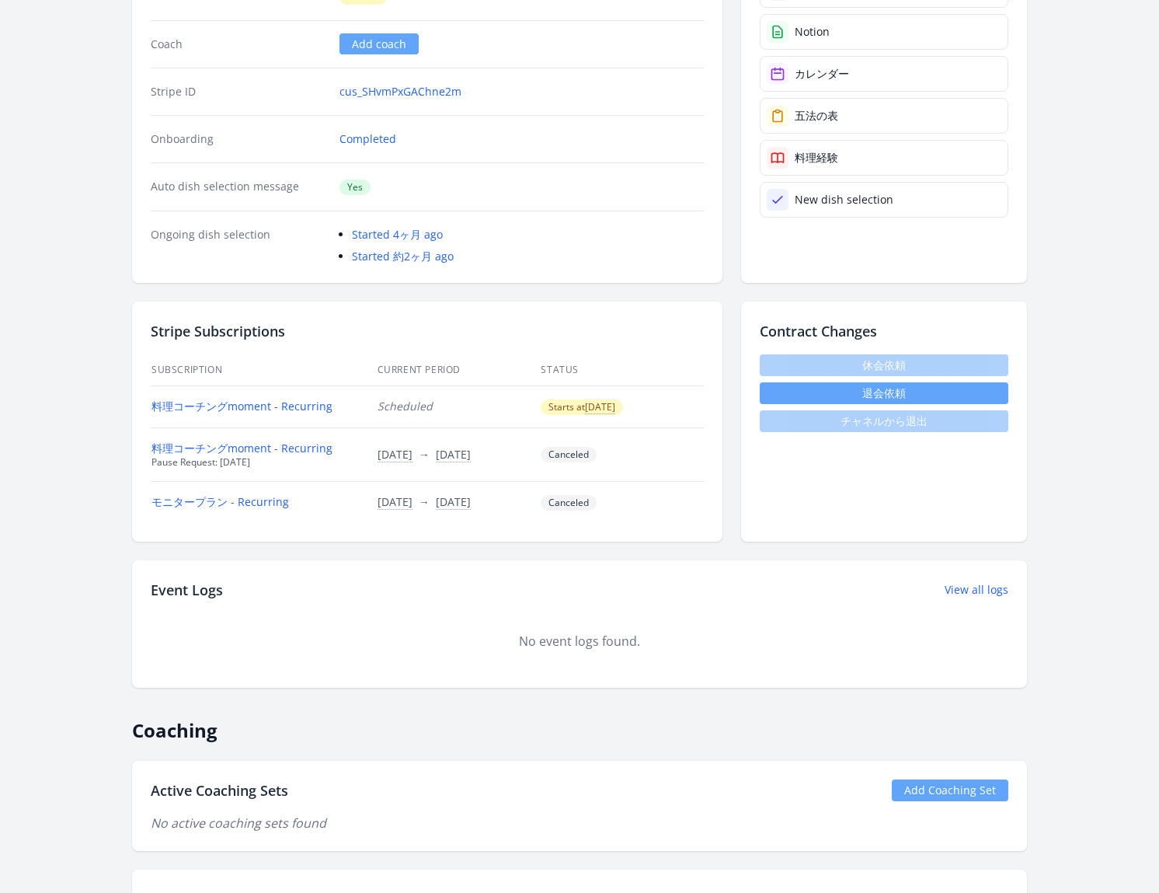
scroll to position [256, 0]
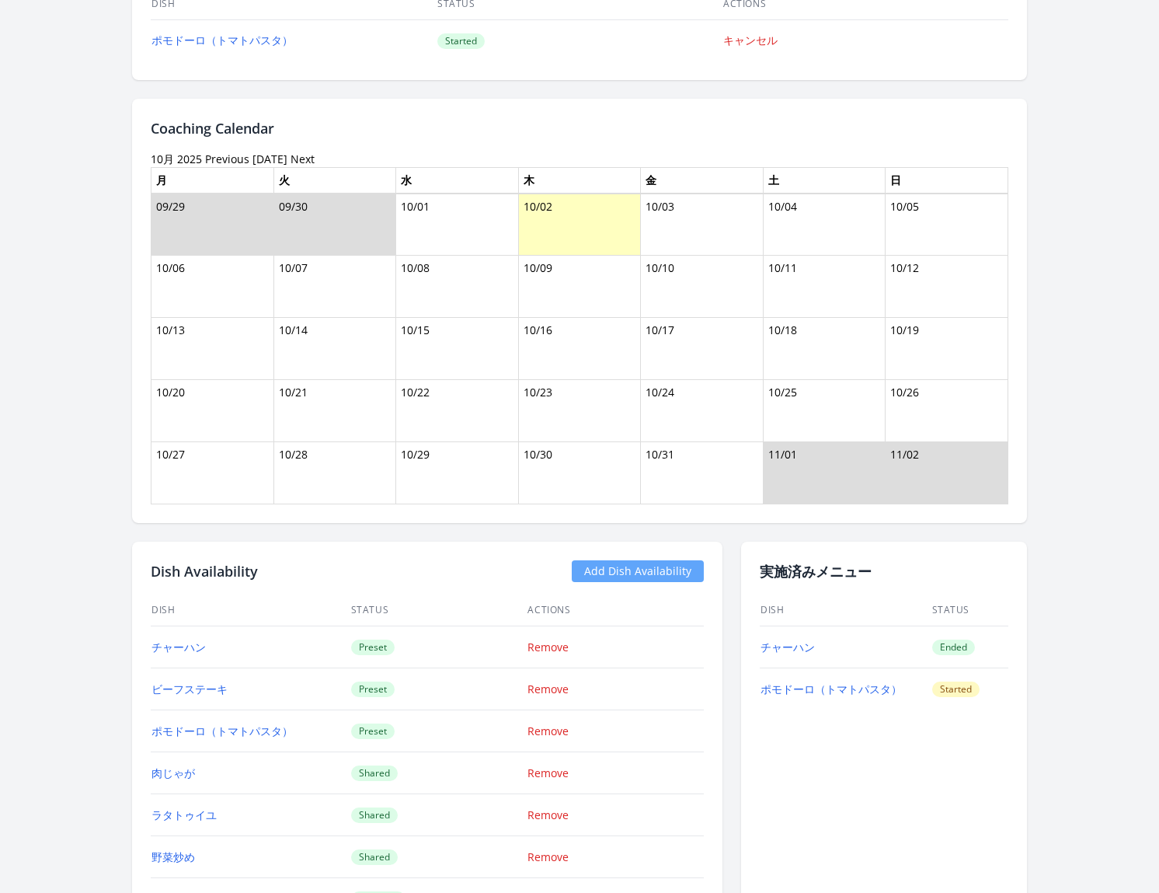
scroll to position [1021, 0]
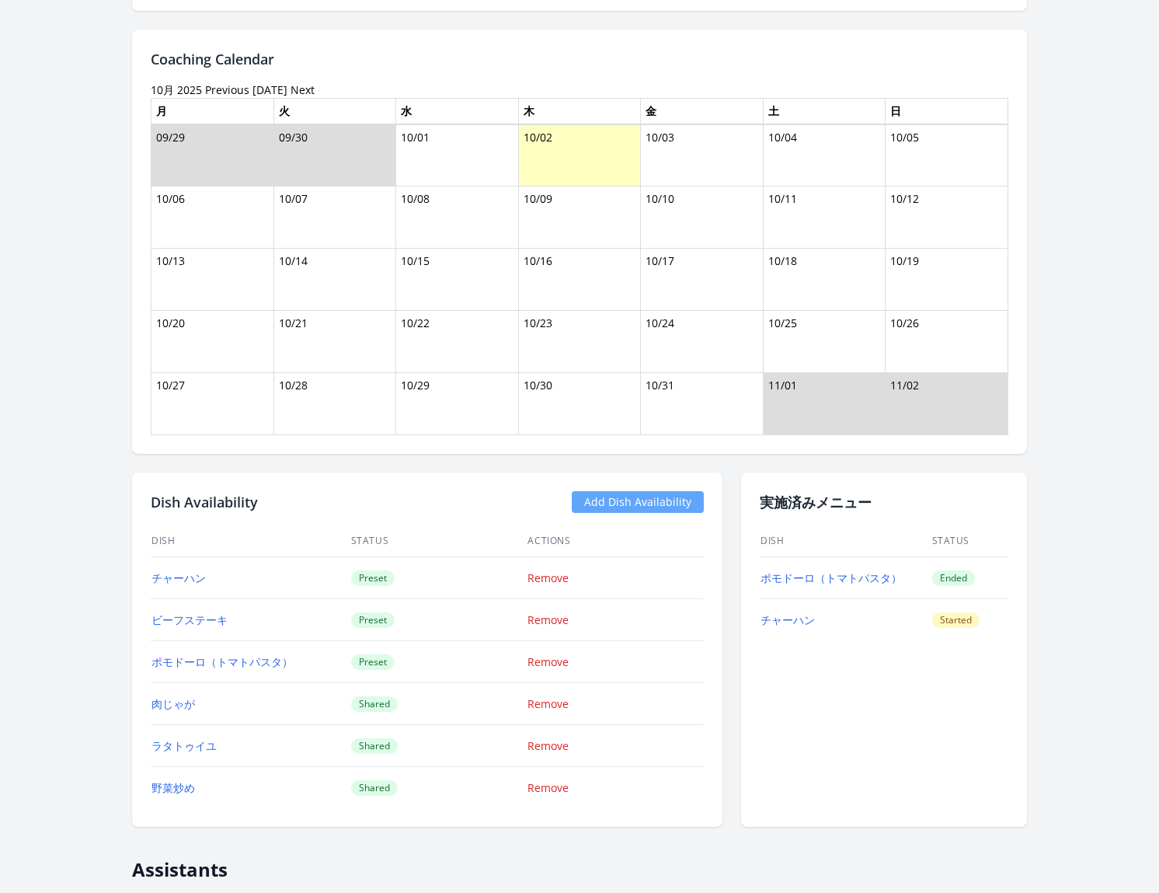
scroll to position [1094, 0]
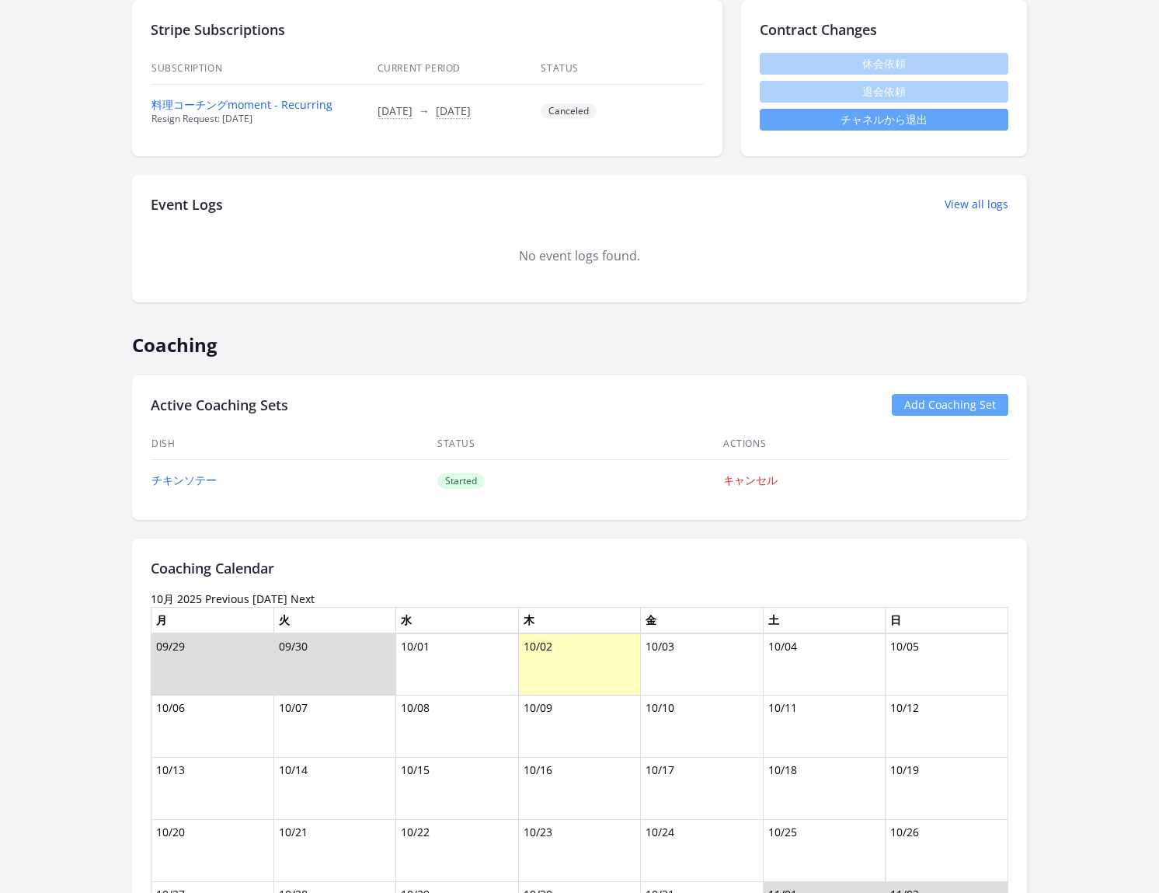
scroll to position [538, 0]
